Goal: Task Accomplishment & Management: Manage account settings

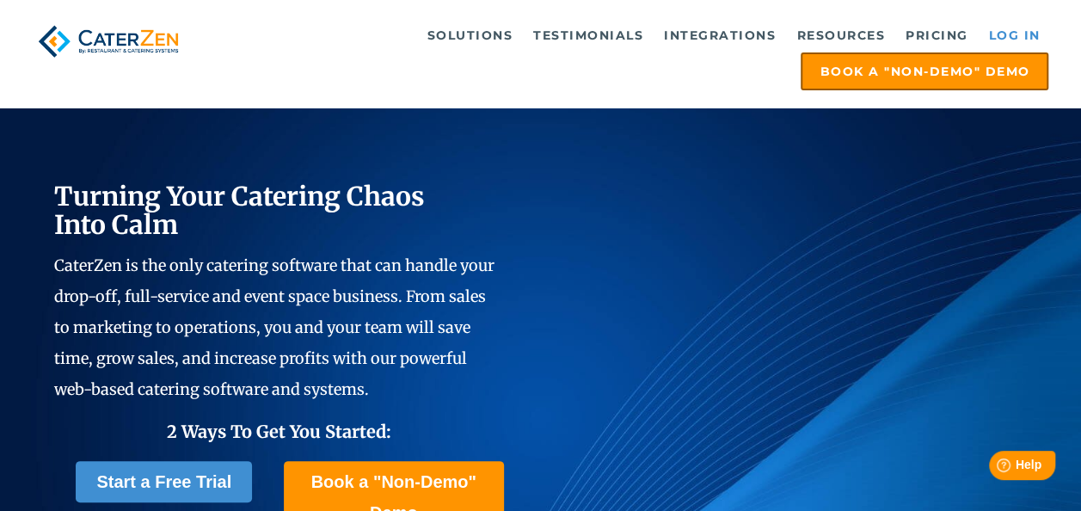
click at [1001, 31] on link "Log in" at bounding box center [1014, 35] width 69 height 34
click at [988, 34] on link "Log in" at bounding box center [1014, 35] width 69 height 34
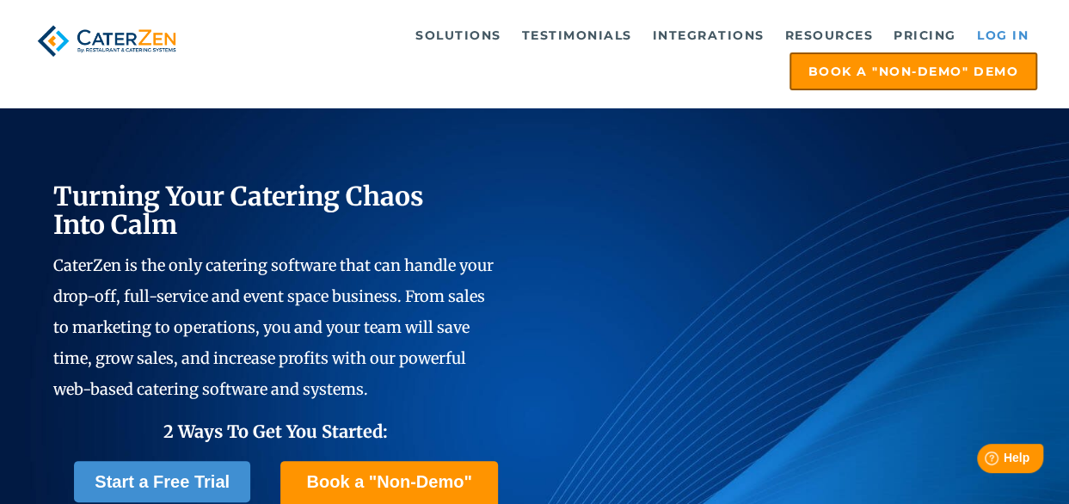
click at [1020, 45] on link "Log in" at bounding box center [1003, 35] width 69 height 34
